Goal: Task Accomplishment & Management: Use online tool/utility

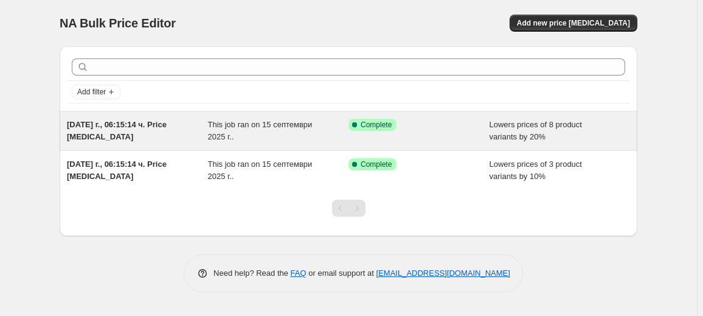
click at [312, 134] on div "This job ran on 15 септември 2025 г.." at bounding box center [278, 131] width 141 height 24
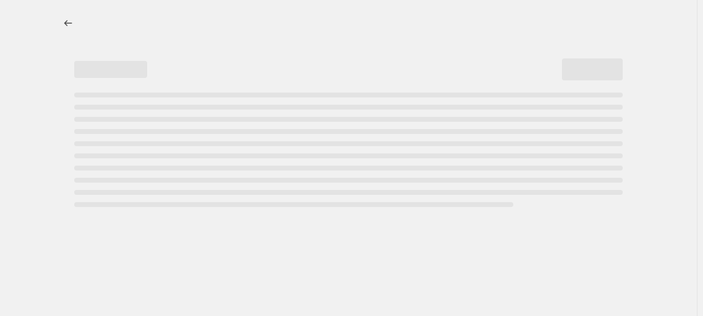
select select "percentage"
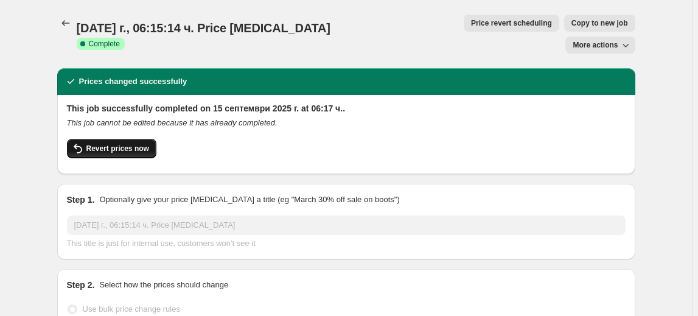
click at [125, 144] on span "Revert prices now" at bounding box center [117, 149] width 63 height 10
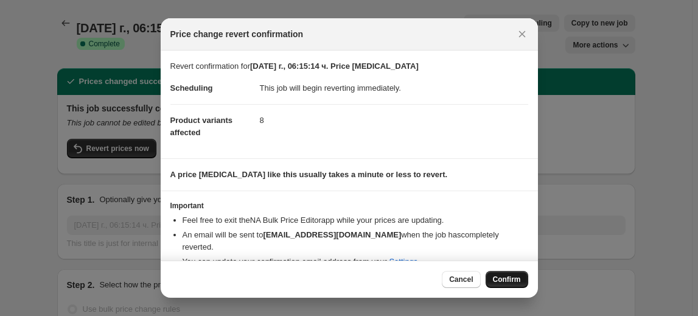
click at [519, 276] on span "Confirm" at bounding box center [507, 279] width 28 height 10
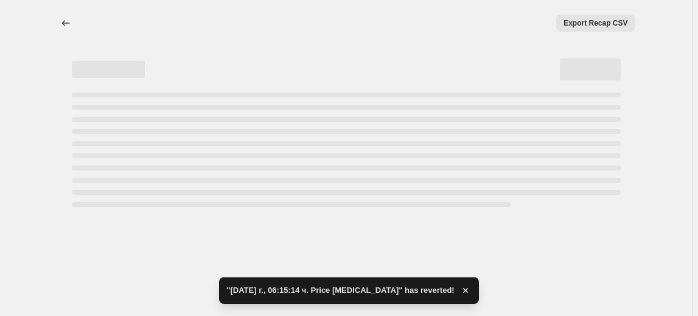
select select "percentage"
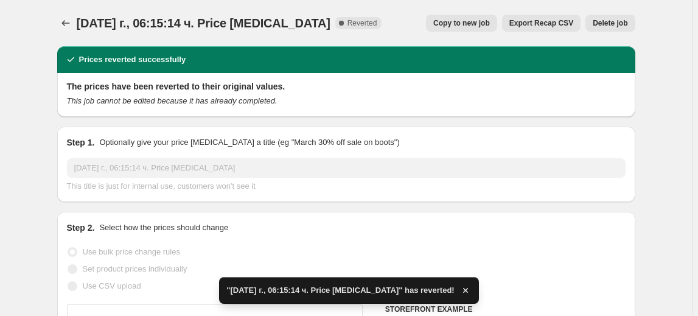
click at [617, 22] on span "Delete job" at bounding box center [609, 23] width 35 height 10
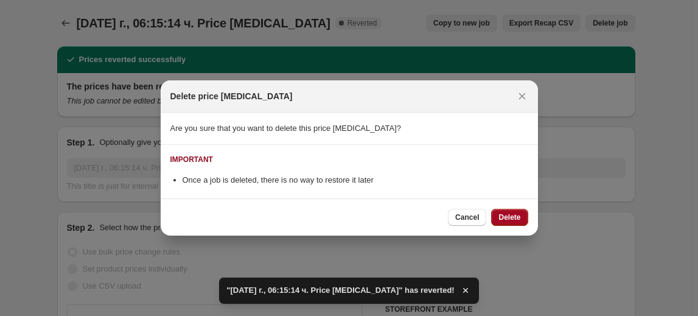
click at [519, 216] on span "Delete" at bounding box center [509, 217] width 22 height 10
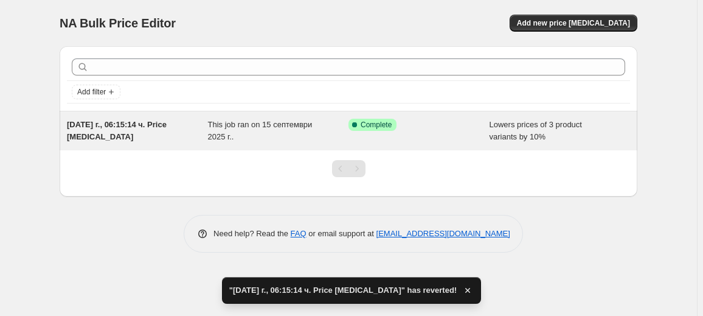
click at [252, 129] on span "This job ran on 15 септември 2025 г.." at bounding box center [260, 130] width 105 height 21
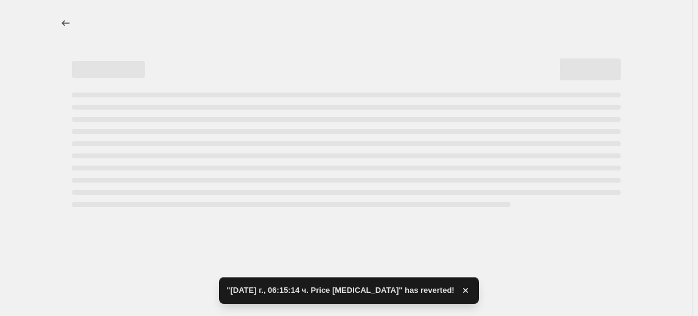
select select "percentage"
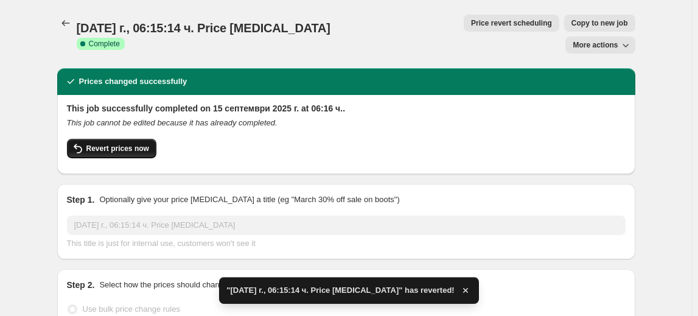
click at [121, 144] on span "Revert prices now" at bounding box center [117, 149] width 63 height 10
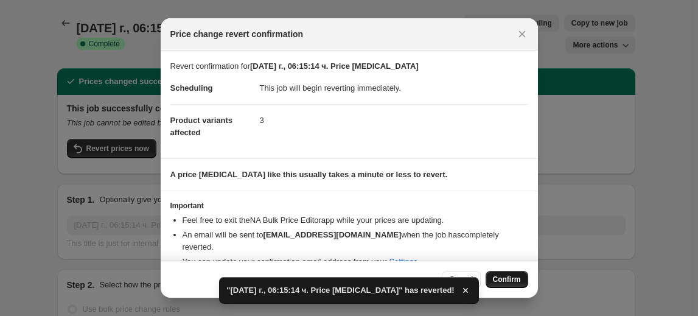
click at [504, 283] on span "Confirm" at bounding box center [507, 279] width 28 height 10
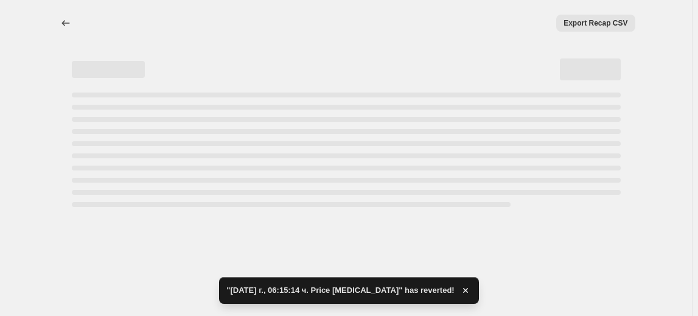
select select "percentage"
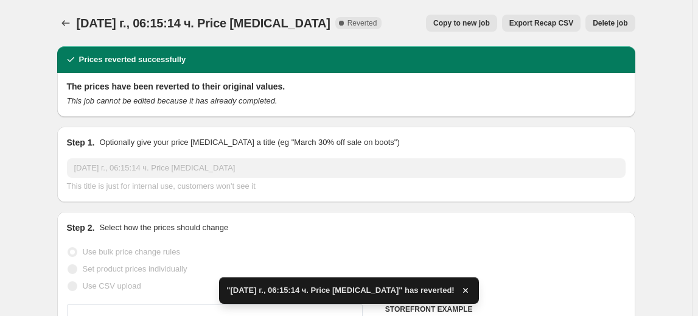
click at [615, 27] on button "Delete job" at bounding box center [609, 23] width 49 height 17
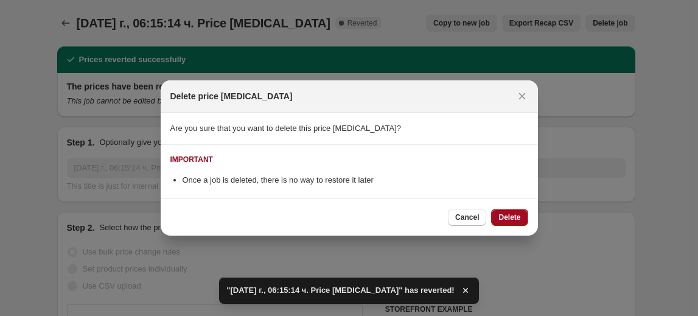
click at [516, 215] on span "Delete" at bounding box center [509, 217] width 22 height 10
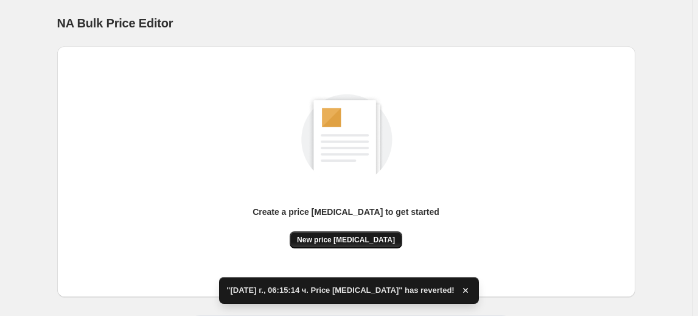
click at [353, 236] on span "New price change job" at bounding box center [346, 240] width 98 height 10
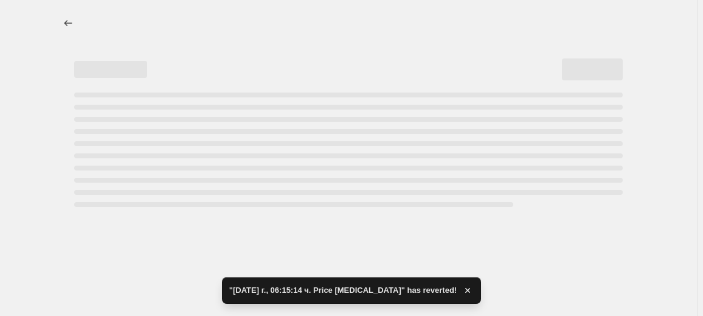
select select "percentage"
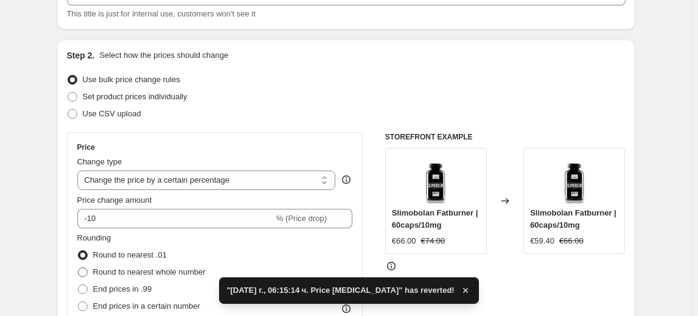
scroll to position [110, 0]
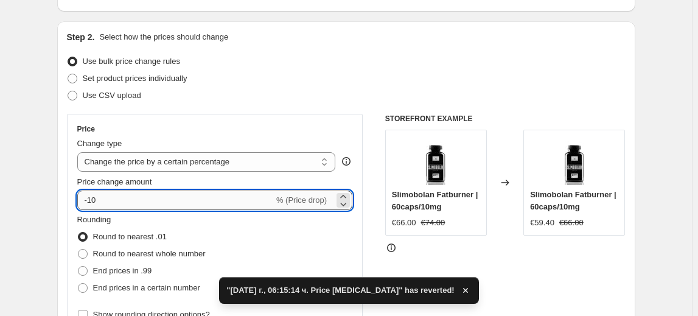
click at [94, 198] on input "-10" at bounding box center [175, 199] width 196 height 19
type input "-30"
click at [141, 221] on fieldset "Rounding Round to nearest .01 Round to nearest whole number End prices in .99 E…" at bounding box center [141, 254] width 128 height 83
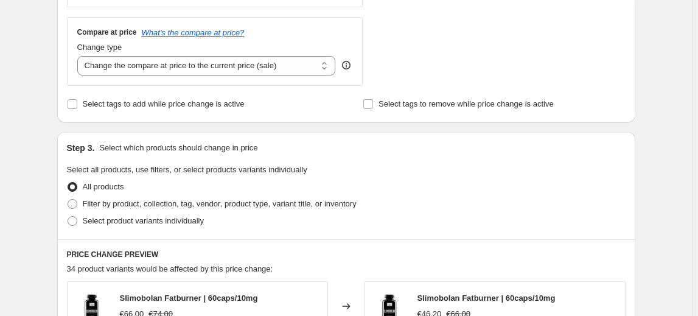
scroll to position [442, 0]
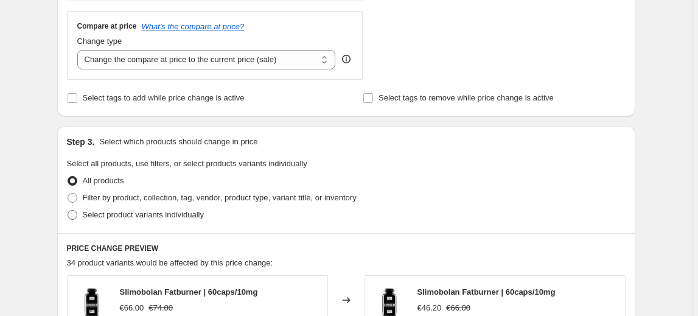
click at [181, 206] on label "Select product variants individually" at bounding box center [135, 214] width 137 height 17
click at [68, 210] on input "Select product variants individually" at bounding box center [68, 210] width 1 height 1
radio input "true"
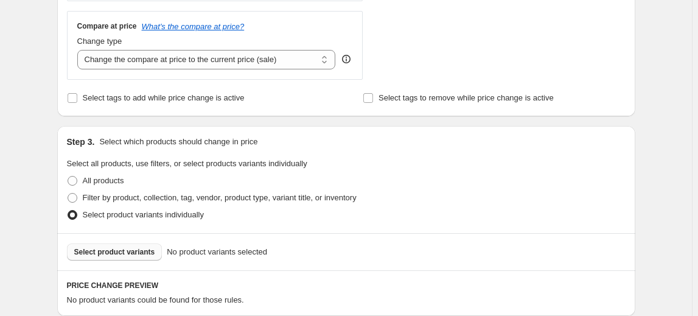
click at [131, 255] on button "Select product variants" at bounding box center [114, 251] width 95 height 17
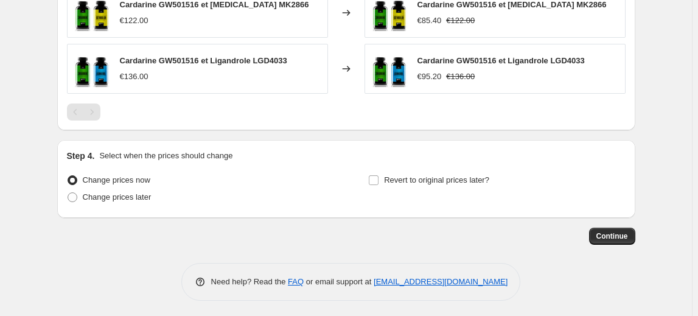
scroll to position [823, 0]
click at [605, 233] on span "Continue" at bounding box center [612, 236] width 32 height 10
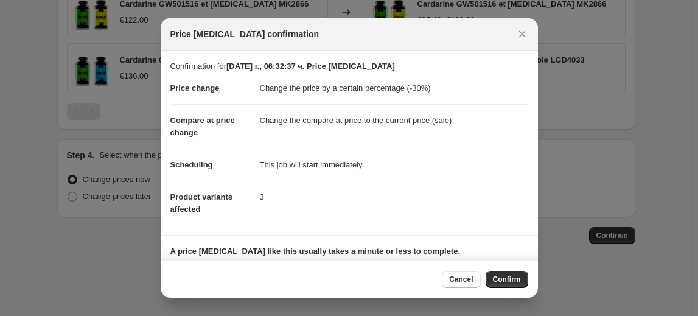
click at [507, 271] on button "Confirm" at bounding box center [506, 279] width 43 height 17
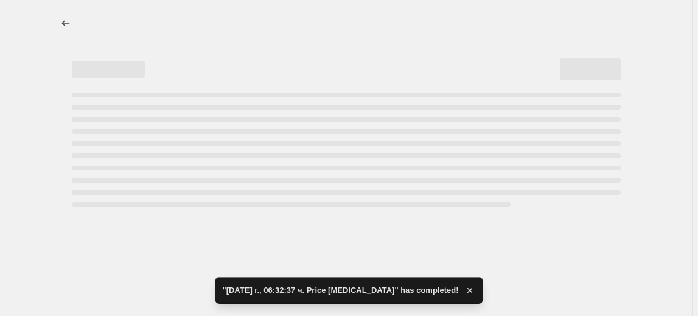
select select "percentage"
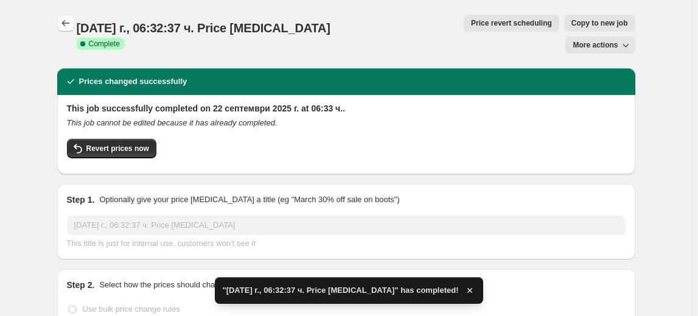
click at [68, 22] on icon "Price change jobs" at bounding box center [66, 23] width 12 height 12
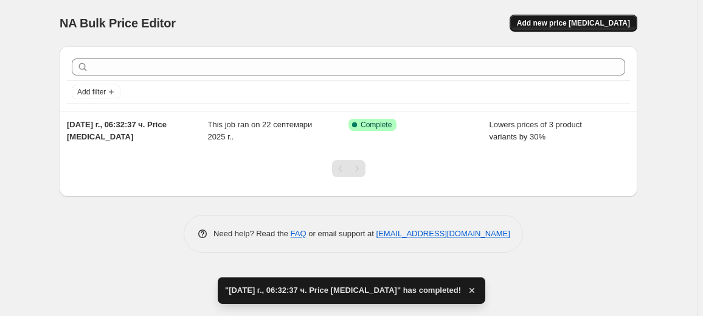
click at [600, 21] on span "Add new price change job" at bounding box center [573, 23] width 113 height 10
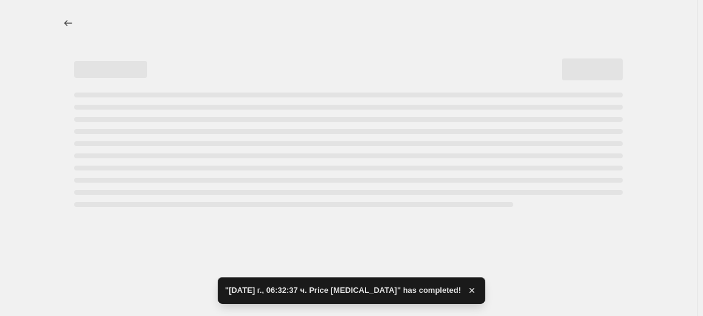
select select "percentage"
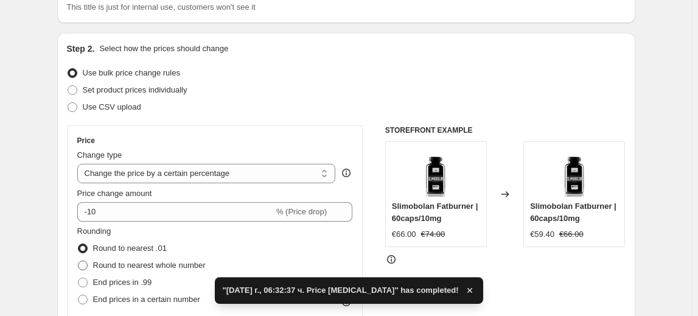
scroll to position [110, 0]
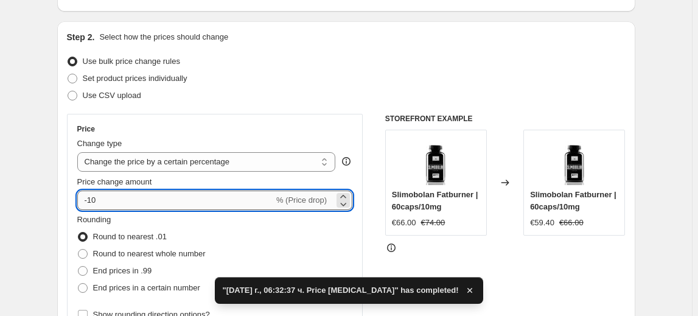
click at [89, 197] on input "-10" at bounding box center [175, 199] width 196 height 19
click at [95, 200] on input "-10" at bounding box center [175, 199] width 196 height 19
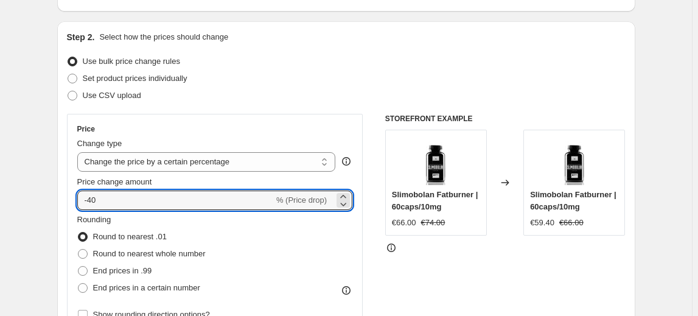
type input "-40"
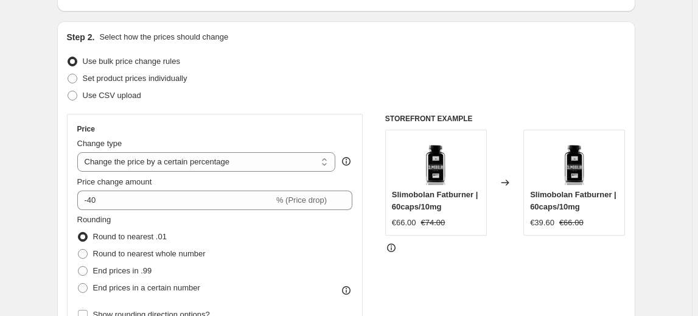
click at [148, 218] on fieldset "Rounding Round to nearest .01 Round to nearest whole number End prices in .99 E…" at bounding box center [141, 254] width 128 height 83
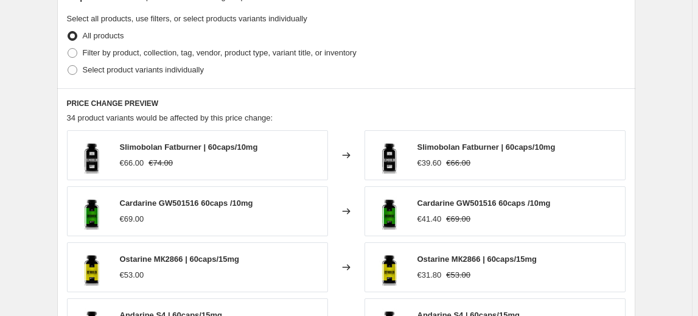
scroll to position [608, 0]
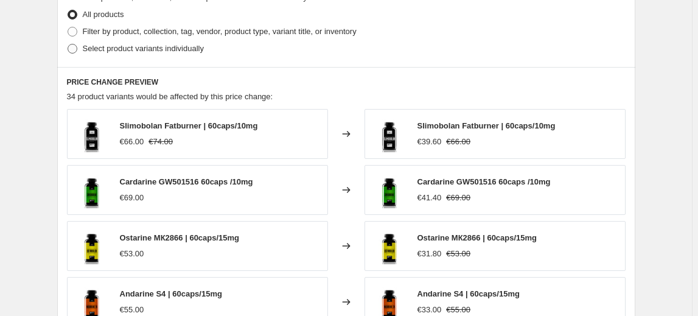
click at [147, 51] on span "Select product variants individually" at bounding box center [143, 48] width 121 height 9
click at [68, 44] on input "Select product variants individually" at bounding box center [68, 44] width 1 height 1
radio input "true"
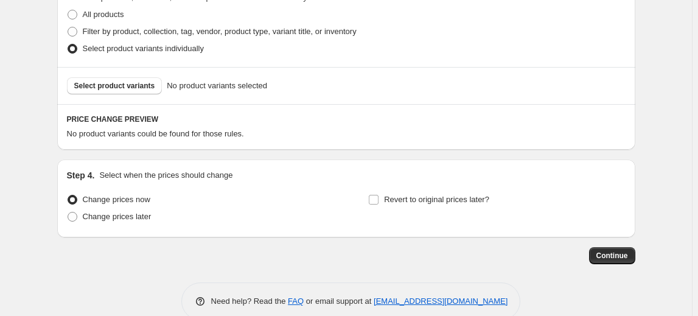
click at [114, 85] on span "Select product variants" at bounding box center [114, 86] width 81 height 10
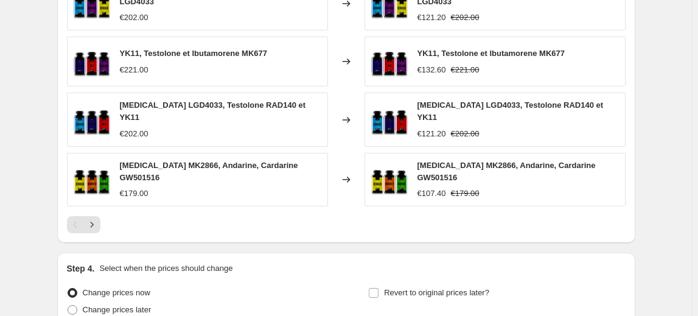
scroll to position [884, 0]
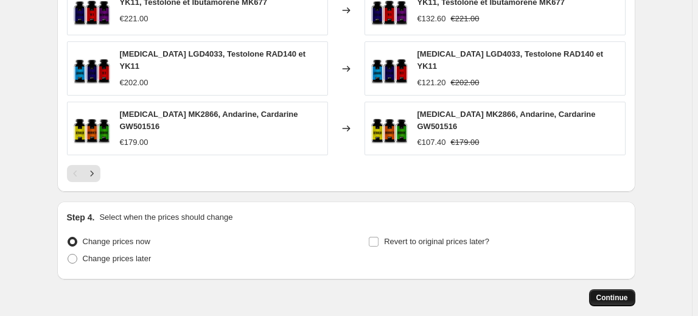
click at [609, 293] on span "Continue" at bounding box center [612, 298] width 32 height 10
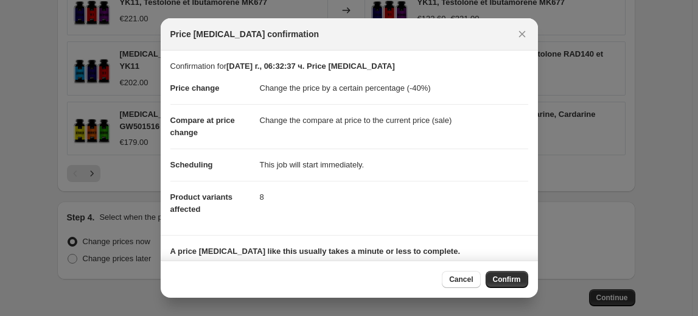
click at [508, 277] on span "Confirm" at bounding box center [507, 279] width 28 height 10
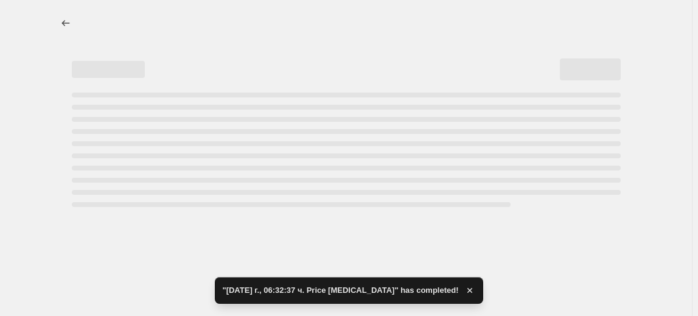
select select "percentage"
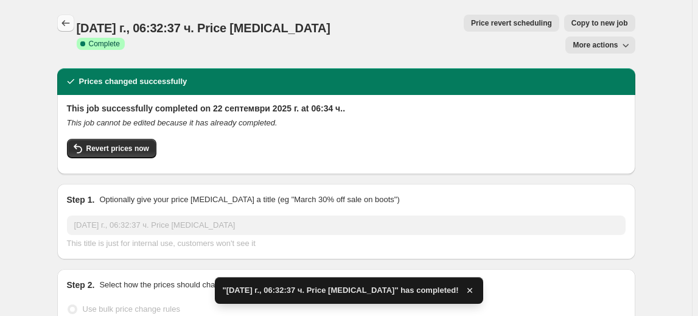
click at [60, 24] on button "Price change jobs" at bounding box center [65, 23] width 17 height 17
